Goal: Task Accomplishment & Management: Use online tool/utility

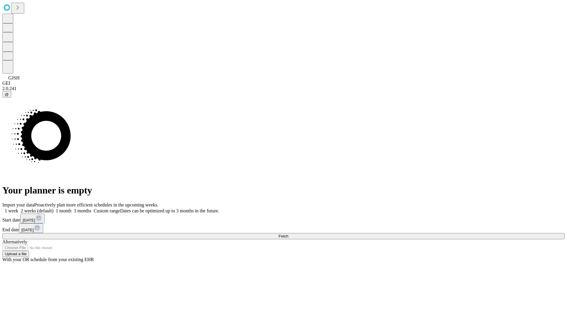
click at [288, 234] on span "Fetch" at bounding box center [283, 236] width 10 height 4
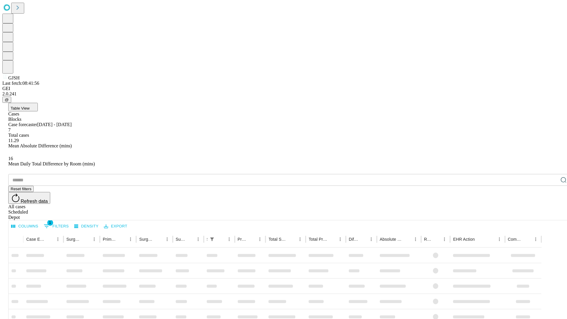
click at [551, 215] on div "Depot" at bounding box center [289, 217] width 562 height 5
